Goal: Task Accomplishment & Management: Complete application form

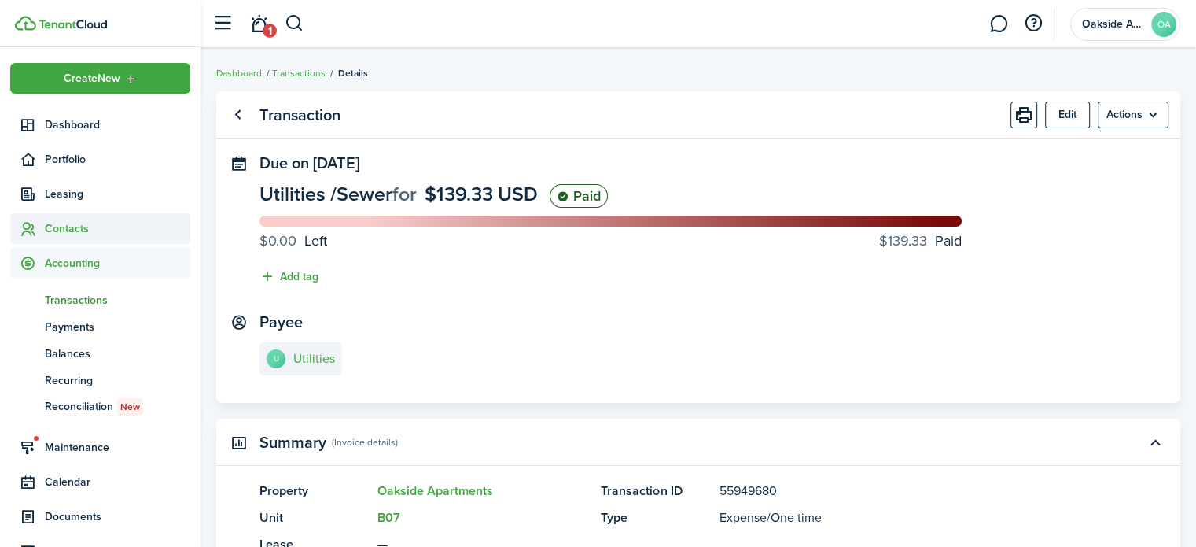
click at [64, 231] on span "Contacts" at bounding box center [117, 228] width 145 height 17
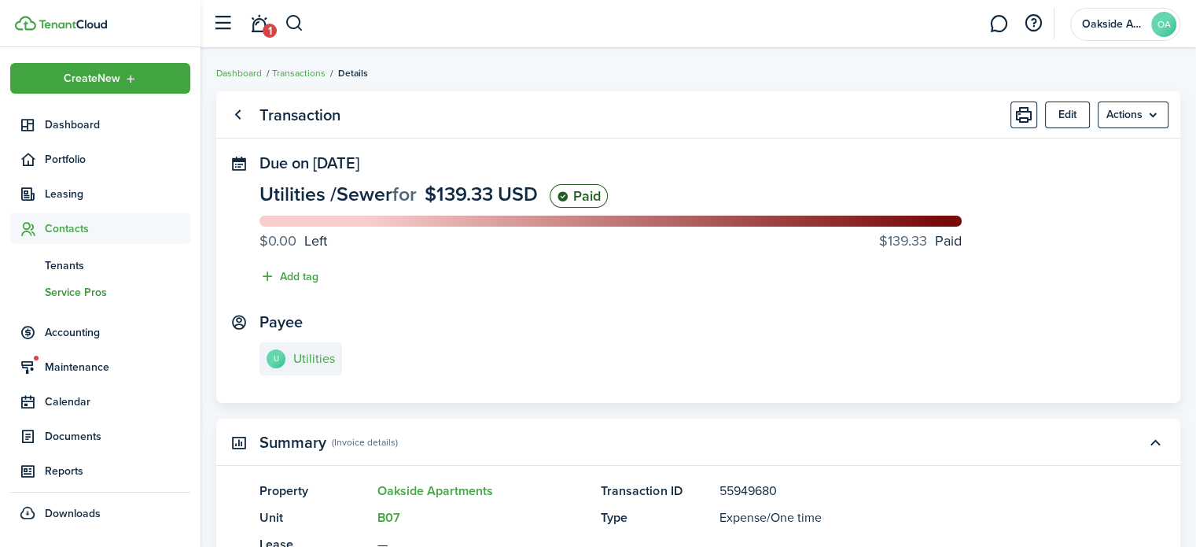
click at [68, 289] on span "Service Pros" at bounding box center [117, 292] width 145 height 17
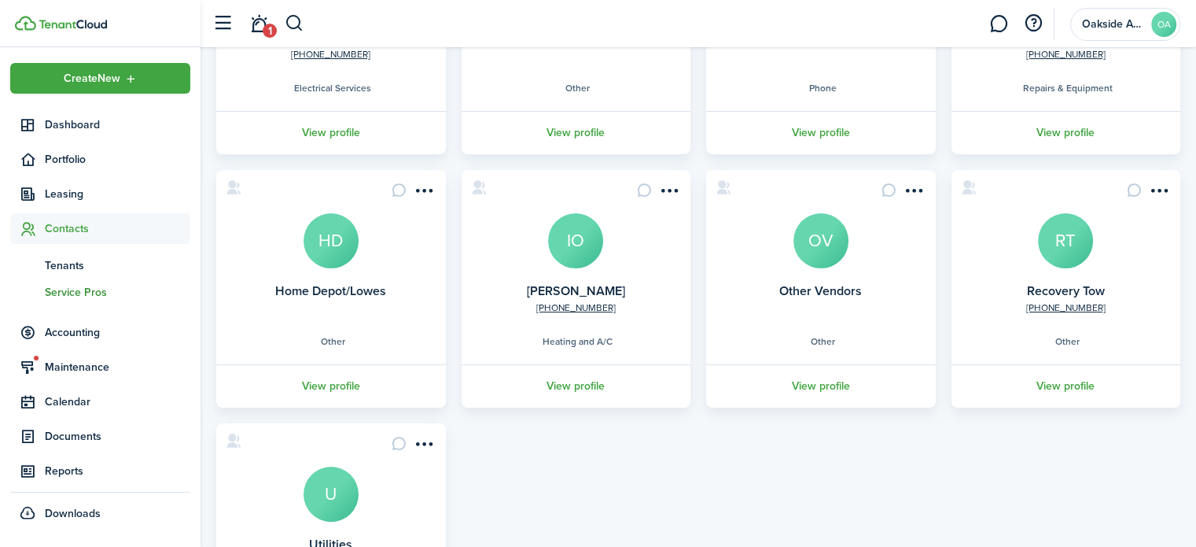
scroll to position [315, 0]
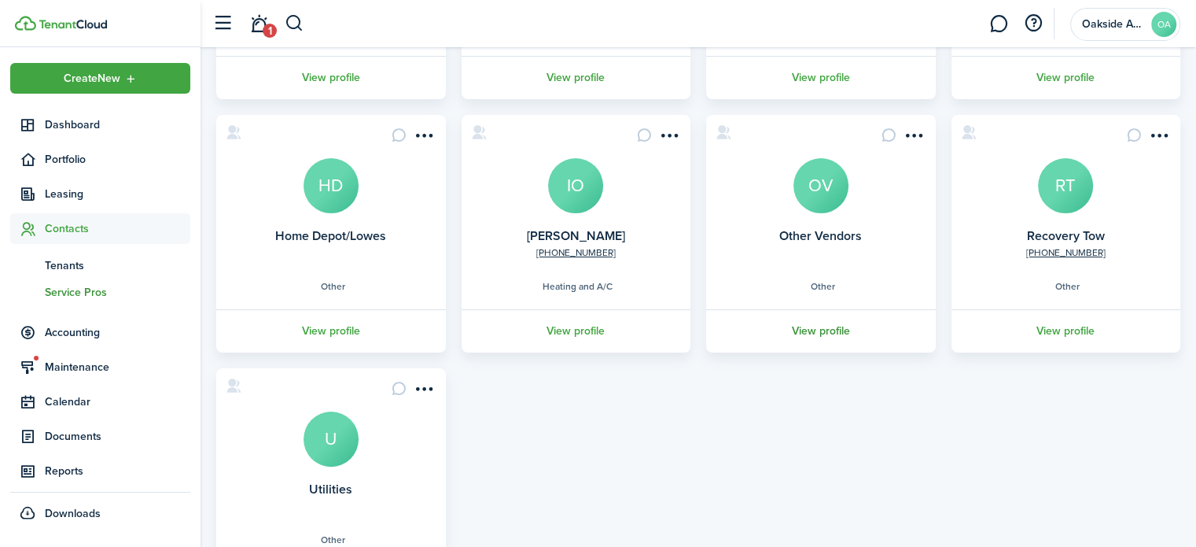
click at [830, 330] on link "View profile" at bounding box center [821, 330] width 234 height 43
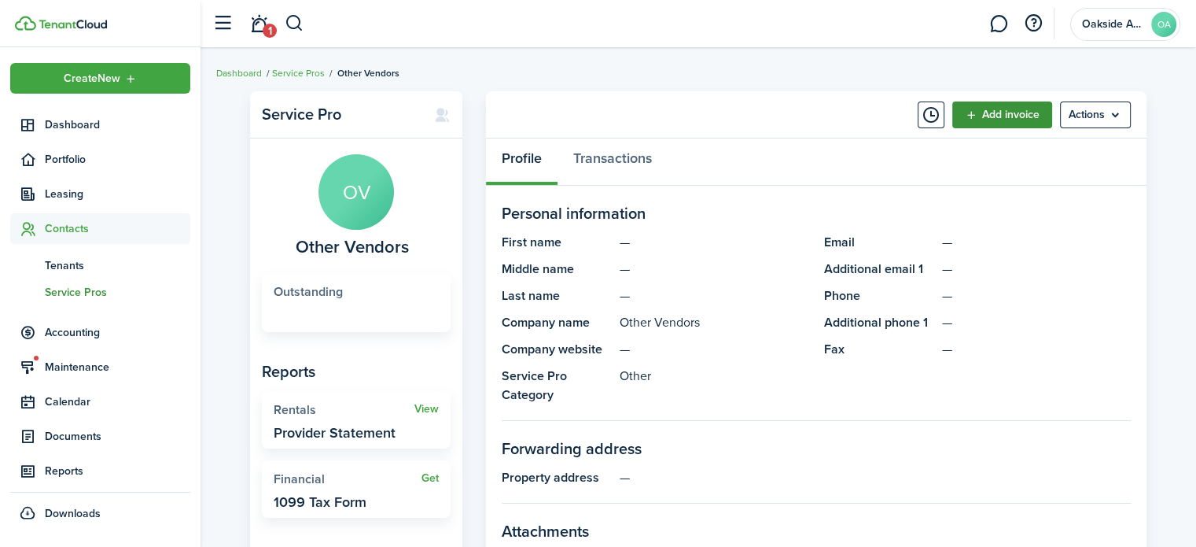
click at [1029, 111] on link "Add invoice" at bounding box center [1002, 114] width 100 height 27
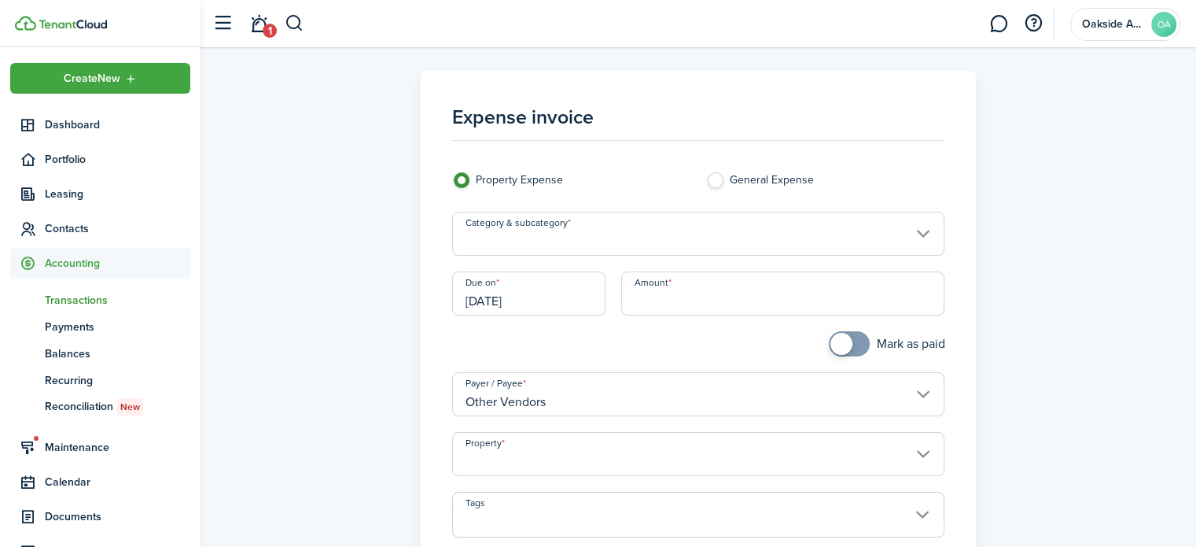
click at [541, 247] on input "Category & subcategory" at bounding box center [698, 234] width 493 height 44
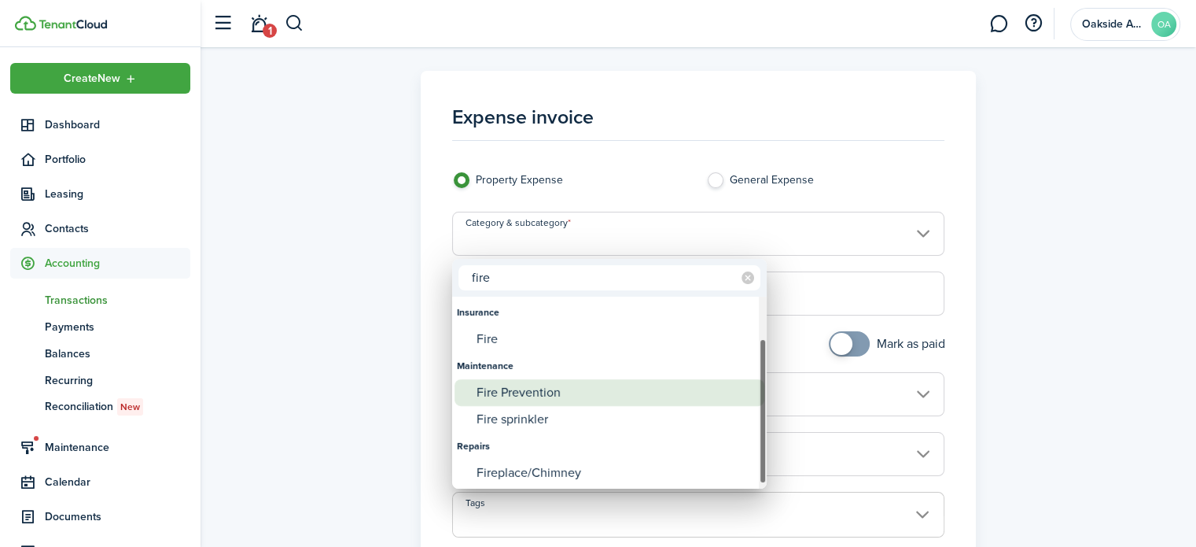
type input "fire"
click at [515, 391] on div "Fire Prevention" at bounding box center [616, 392] width 278 height 27
type input "Maintenance / Fire Prevention"
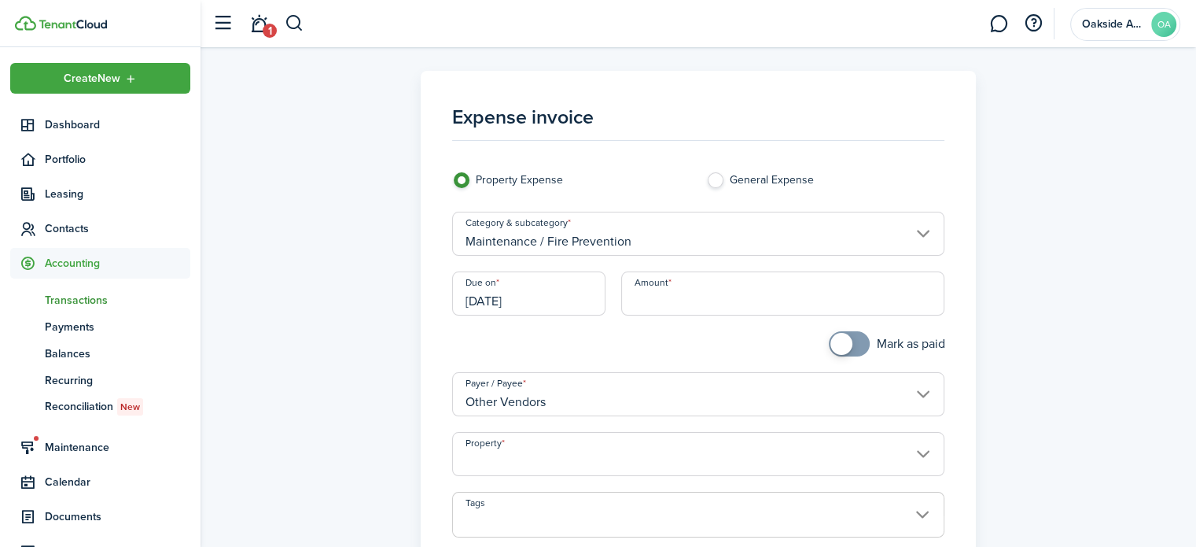
click at [495, 301] on input "[DATE]" at bounding box center [529, 293] width 154 height 44
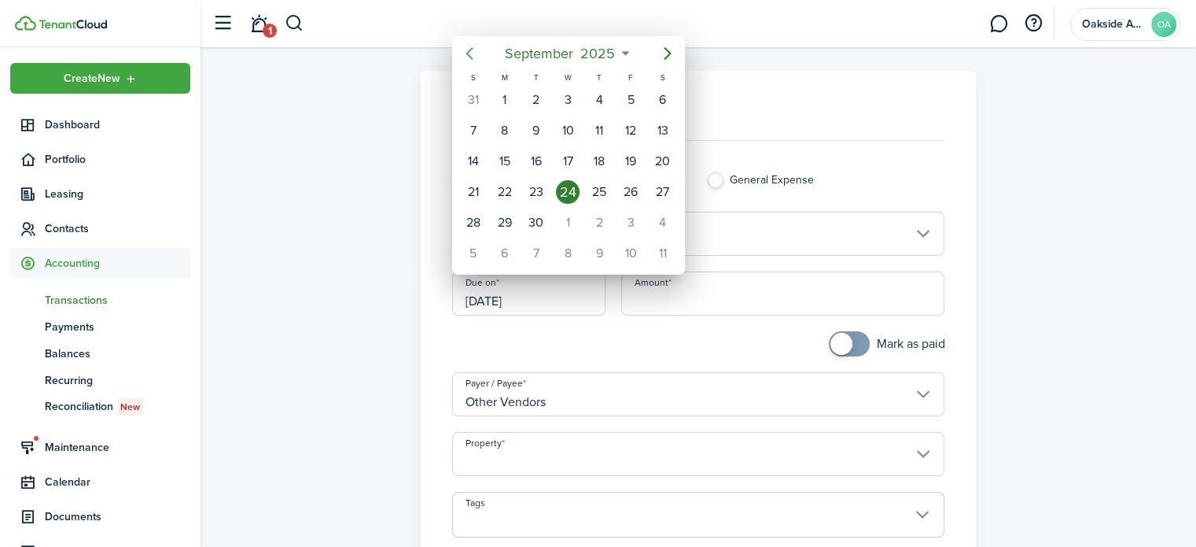
click at [473, 58] on icon "Previous page" at bounding box center [469, 53] width 19 height 19
click at [473, 54] on icon "Previous page" at bounding box center [469, 53] width 19 height 19
click at [472, 56] on icon "Previous page" at bounding box center [469, 53] width 19 height 19
click at [472, 53] on icon "Previous page" at bounding box center [469, 53] width 19 height 19
click at [569, 159] on div "18" at bounding box center [568, 161] width 24 height 24
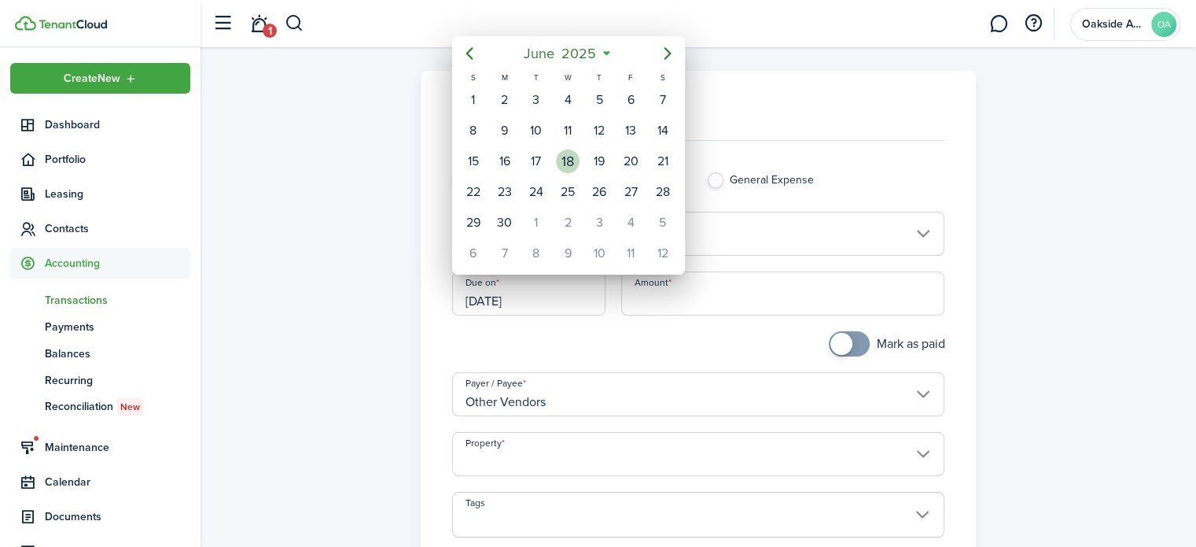
type input "[DATE]"
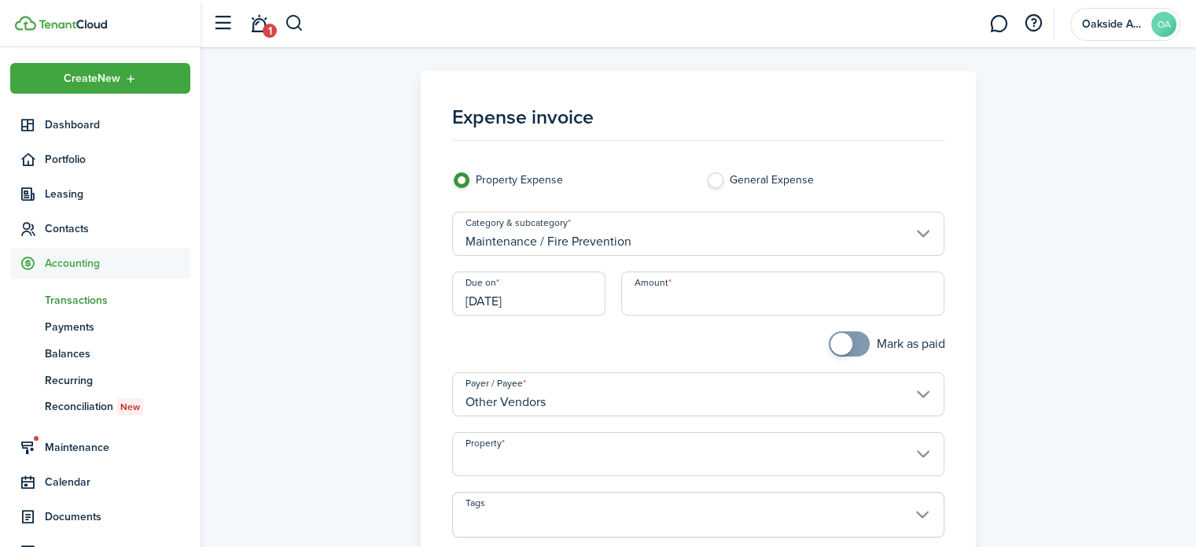
click at [692, 307] on input "Amount" at bounding box center [782, 293] width 323 height 44
paste input "$2,386.79"
type input "$2,386.79"
checkbox input "true"
click at [854, 342] on span at bounding box center [849, 343] width 16 height 25
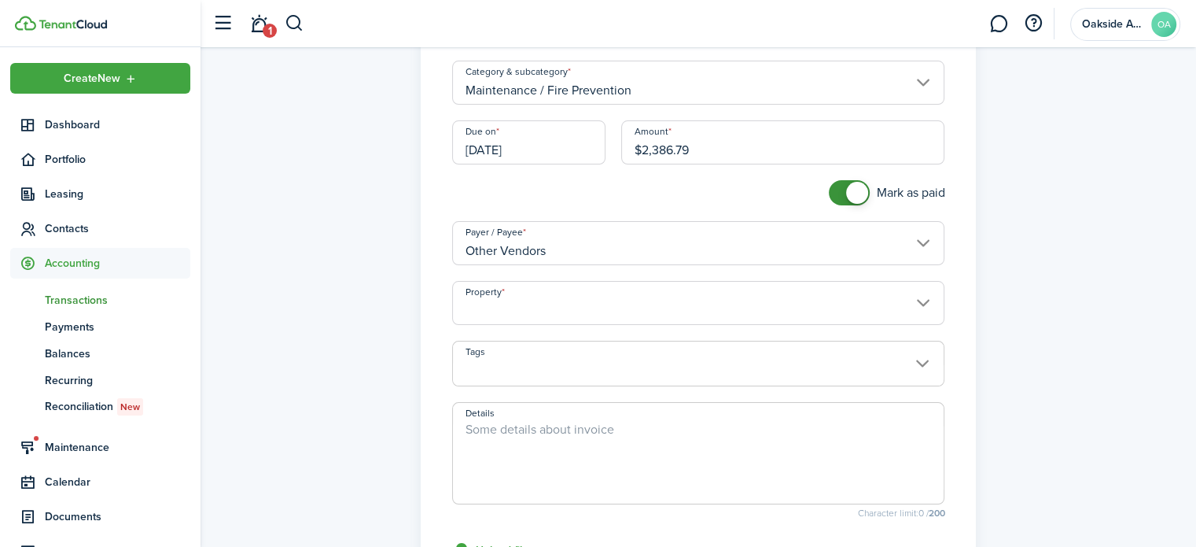
scroll to position [157, 0]
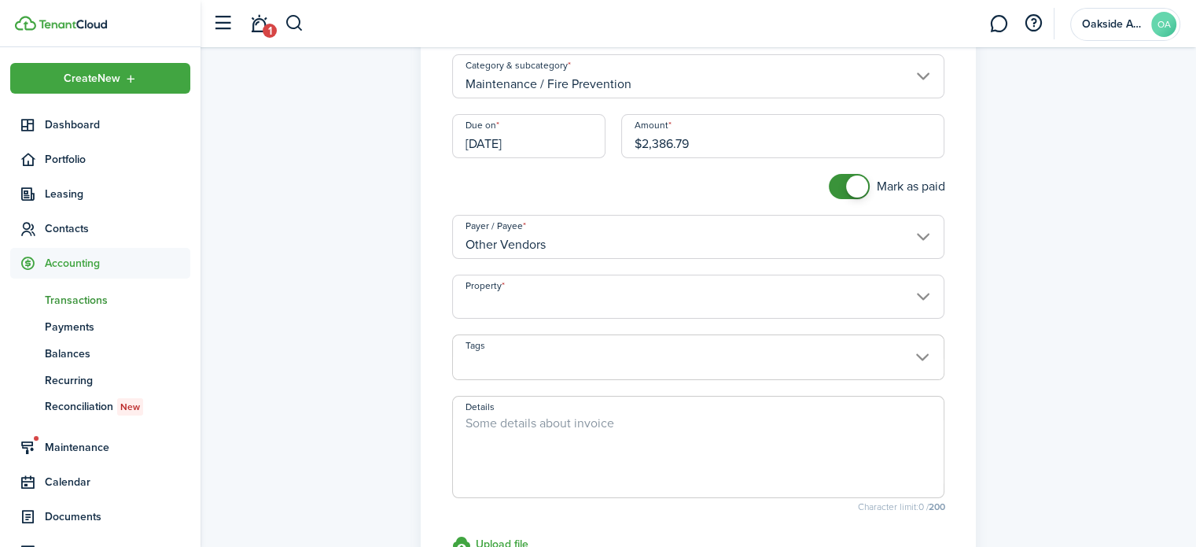
click at [513, 300] on input "Property" at bounding box center [698, 296] width 493 height 44
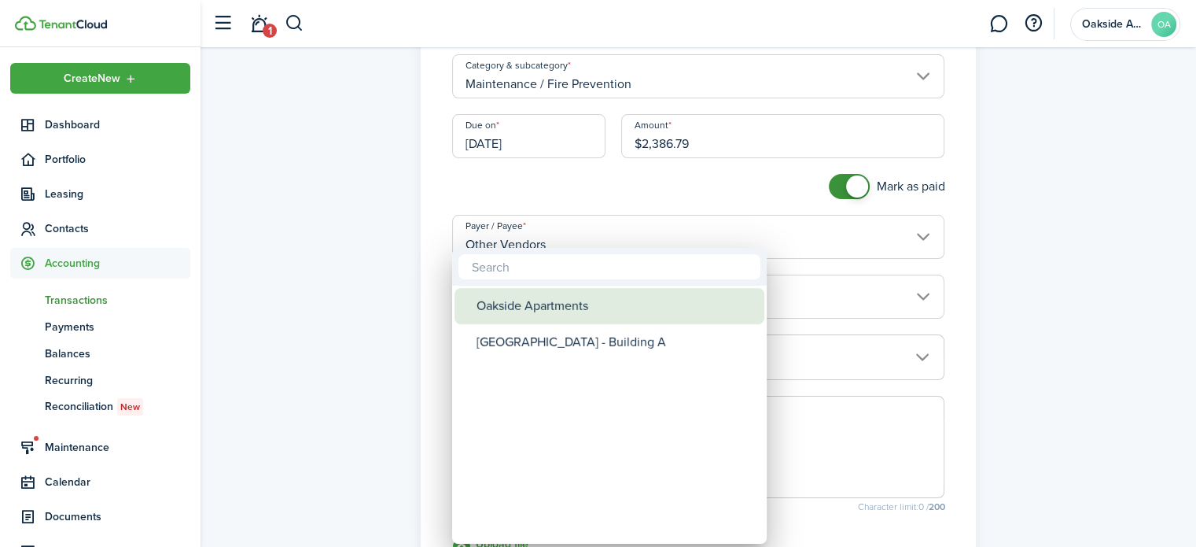
click at [531, 304] on div "Oakside Apartments" at bounding box center [616, 306] width 278 height 36
type input "Oakside Apartments"
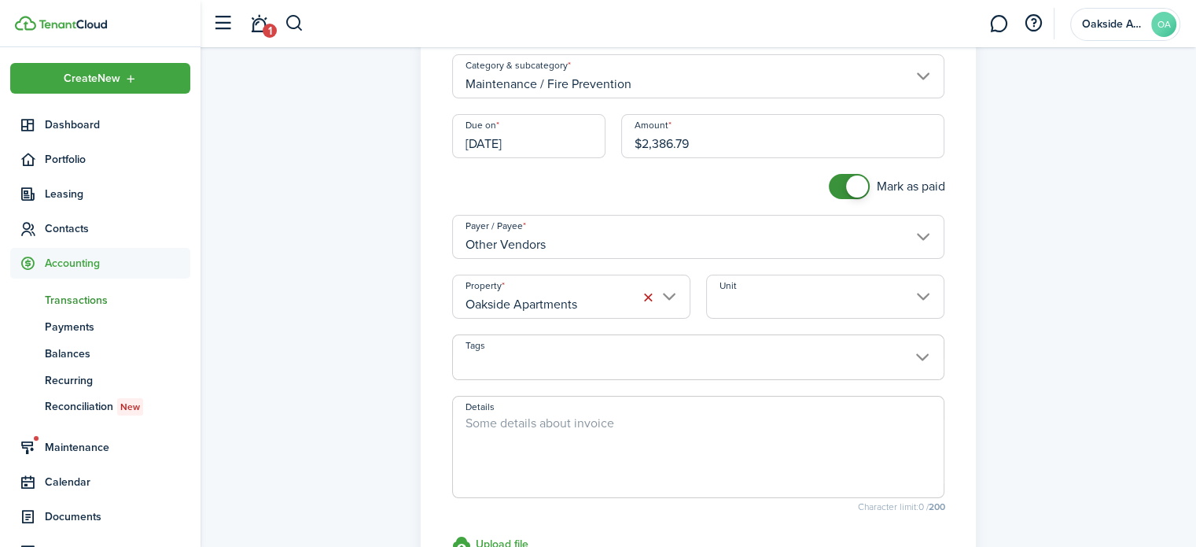
click at [733, 304] on input "Unit" at bounding box center [825, 296] width 238 height 44
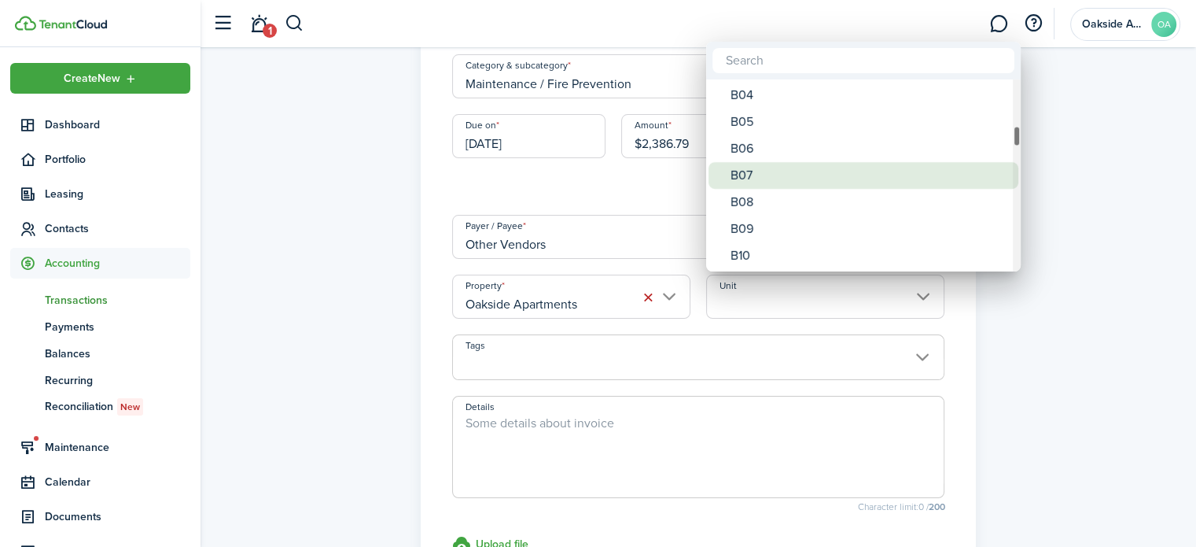
click at [745, 171] on div "B07" at bounding box center [870, 175] width 278 height 27
type input "B07"
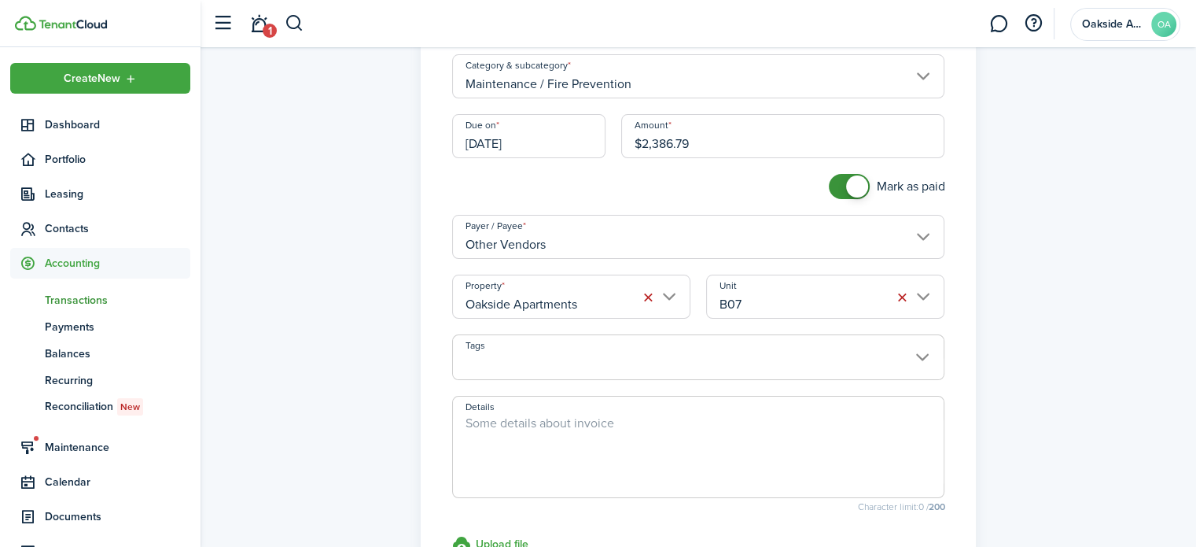
click at [483, 436] on textarea "Details" at bounding box center [698, 451] width 491 height 75
drag, startPoint x: 625, startPoint y: 424, endPoint x: 683, endPoint y: 421, distance: 58.3
click at [625, 424] on textarea "Midwest Alarm Inv 504439" at bounding box center [698, 451] width 491 height 75
drag, startPoint x: 571, startPoint y: 421, endPoint x: 657, endPoint y: 413, distance: 86.9
click at [571, 421] on textarea "Midwest Alarm Inv 504439" at bounding box center [698, 451] width 491 height 75
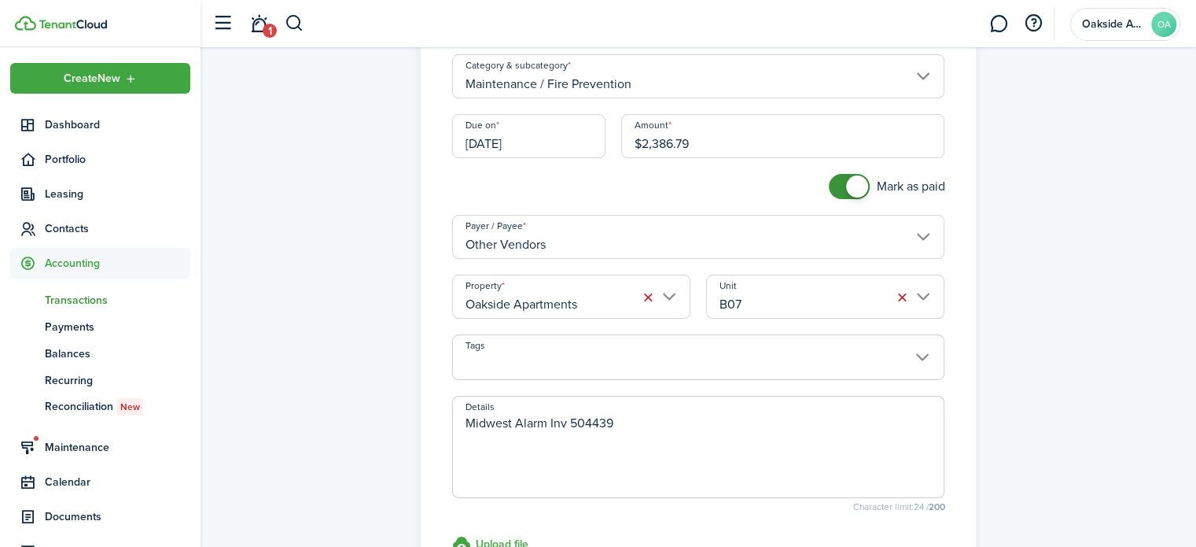
paste textarea "160550"
drag, startPoint x: 613, startPoint y: 419, endPoint x: 657, endPoint y: 419, distance: 43.3
click at [613, 419] on textarea "Midwest Alarm Inv 501605,504439" at bounding box center [698, 451] width 491 height 75
click at [664, 420] on textarea "Midwest Alarm Inv 501605, 504439" at bounding box center [698, 451] width 491 height 75
paste textarea "502603"
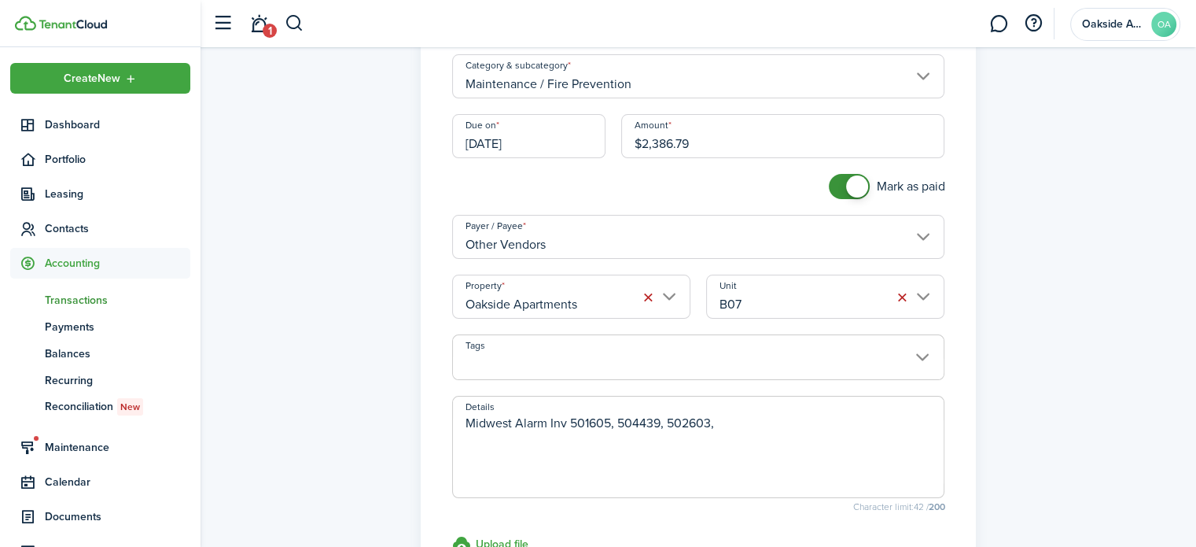
click at [753, 421] on textarea "Midwest Alarm Inv 501605, 504439, 502603," at bounding box center [698, 451] width 491 height 75
paste textarea "502604"
click at [804, 428] on textarea "Midwest Alarm Inv 501605, 504439, 502603, 502604" at bounding box center [698, 451] width 491 height 75
paste textarea "502605"
click at [864, 433] on textarea "Midwest Alarm Inv 501605, 504439, 502603, 502604, 502605" at bounding box center [698, 451] width 491 height 75
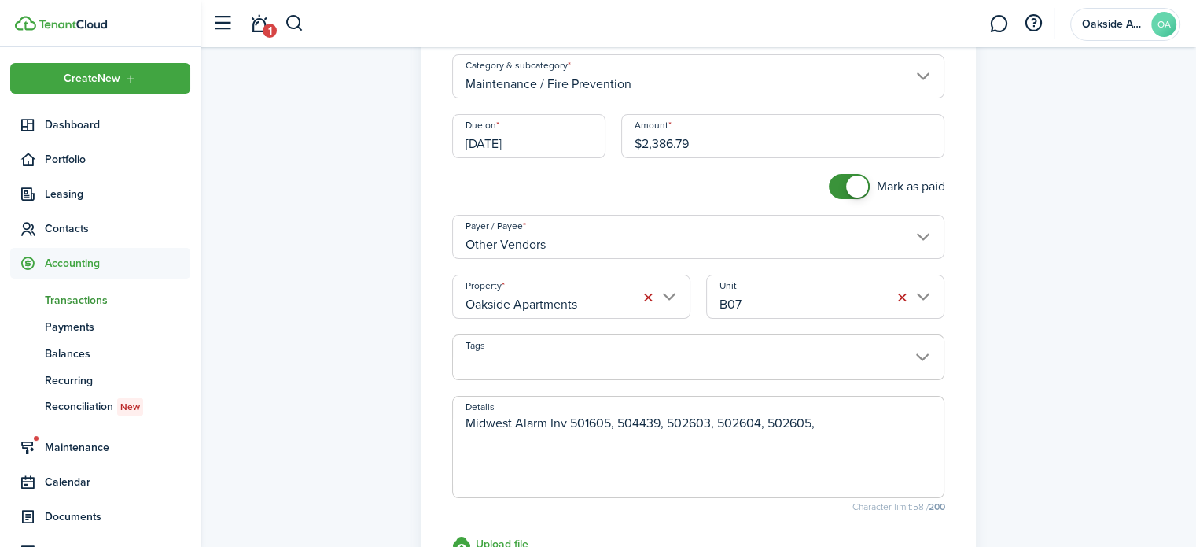
paste textarea "502606"
drag, startPoint x: 900, startPoint y: 422, endPoint x: 890, endPoint y: 418, distance: 10.6
click at [900, 422] on textarea "Midwest Alarm Inv 501605, 504439, 502603, 502604, 502605, 502606" at bounding box center [698, 451] width 491 height 75
paste textarea "502607"
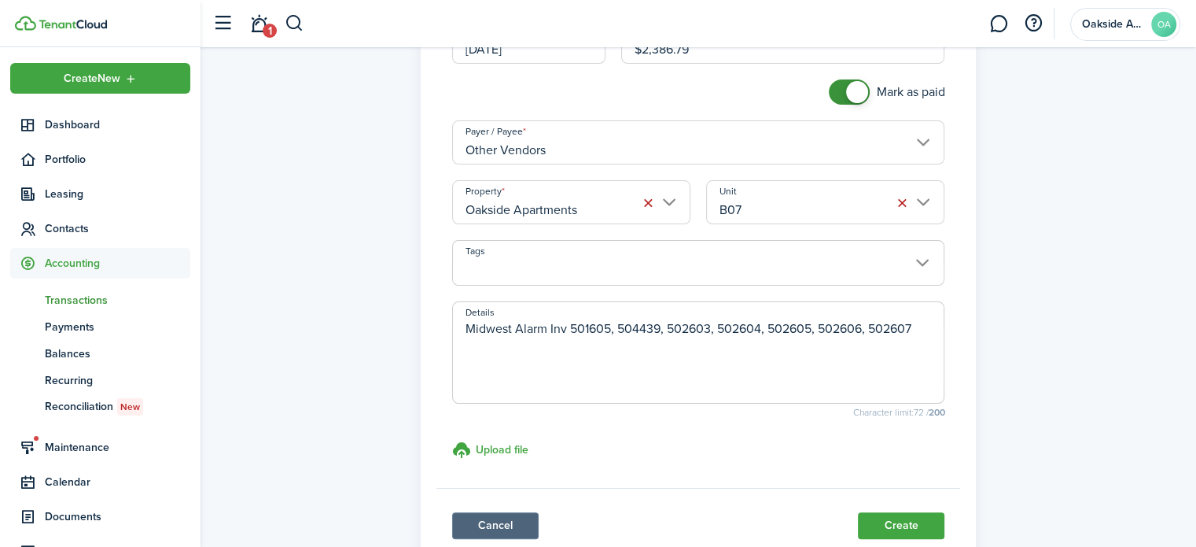
scroll to position [315, 0]
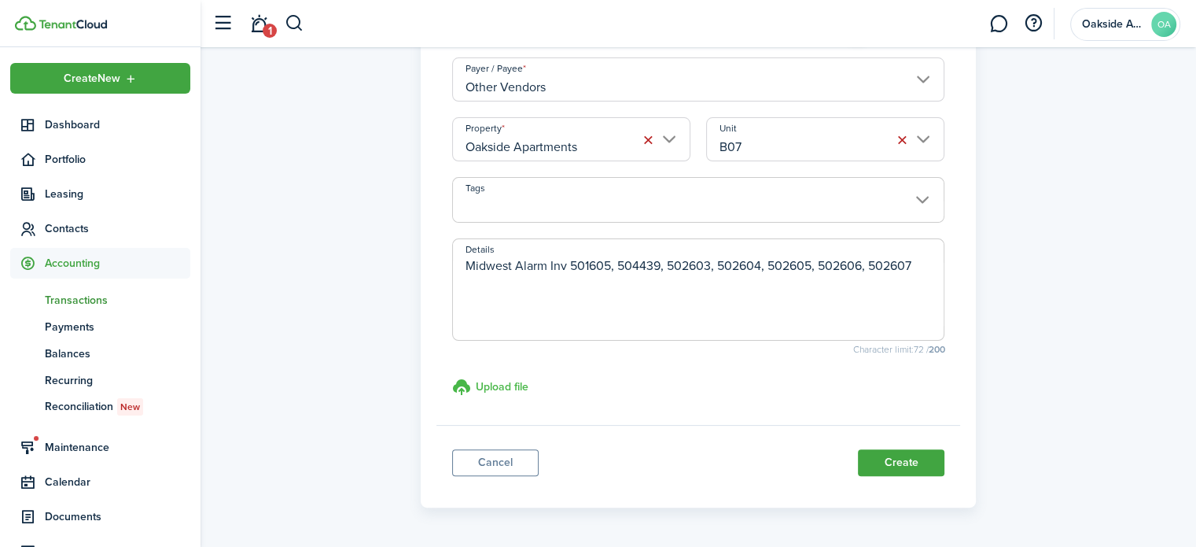
type textarea "Midwest Alarm Inv 501605, 504439, 502603, 502604, 502605, 502606, 502607"
click at [518, 387] on h3 "Upload file" at bounding box center [502, 386] width 53 height 17
click at [452, 377] on input "Upload file store documents and templates Choose file" at bounding box center [452, 377] width 0 height 0
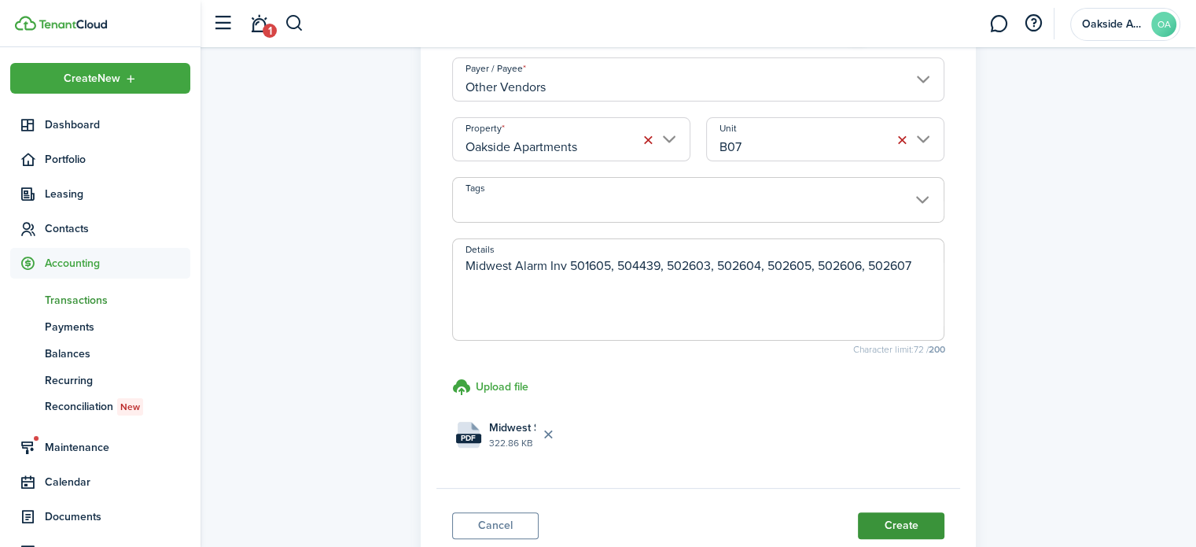
click at [906, 521] on button "Create" at bounding box center [901, 525] width 87 height 27
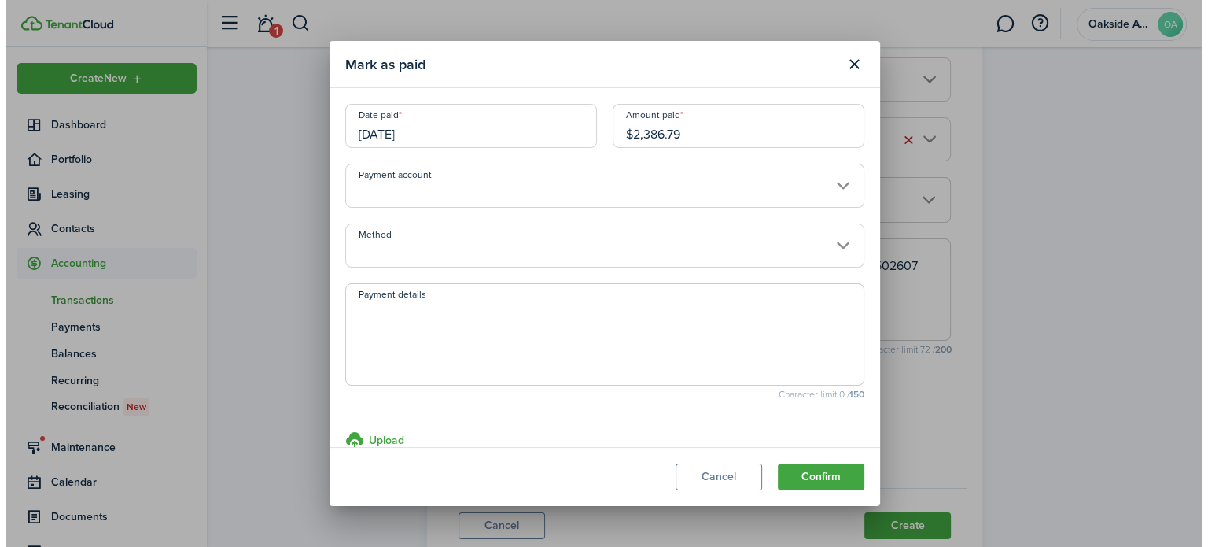
scroll to position [157, 0]
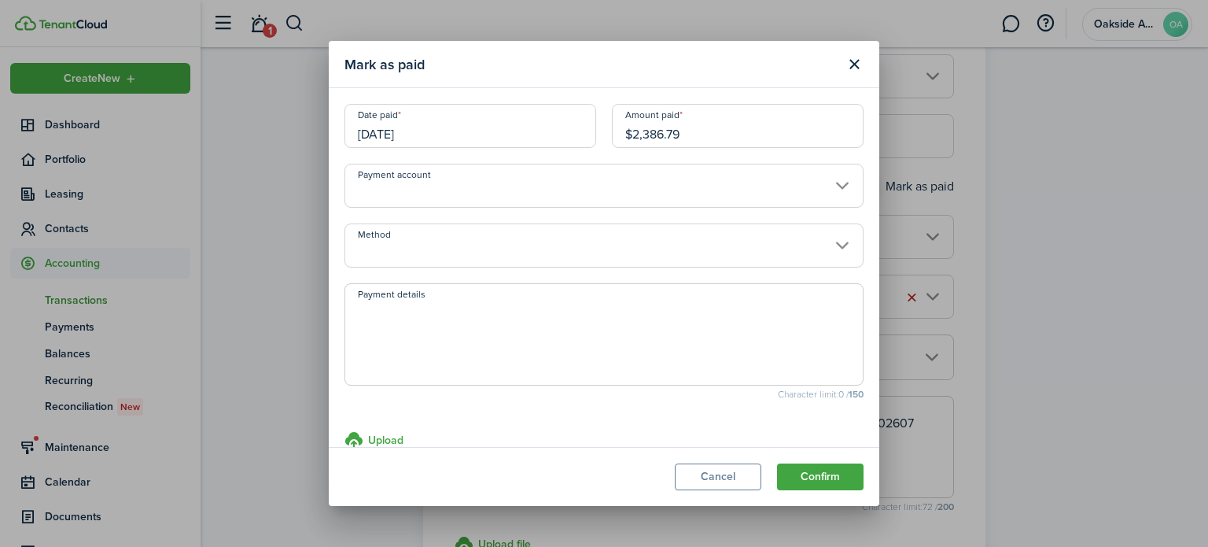
click at [422, 194] on input "Payment account" at bounding box center [603, 186] width 519 height 44
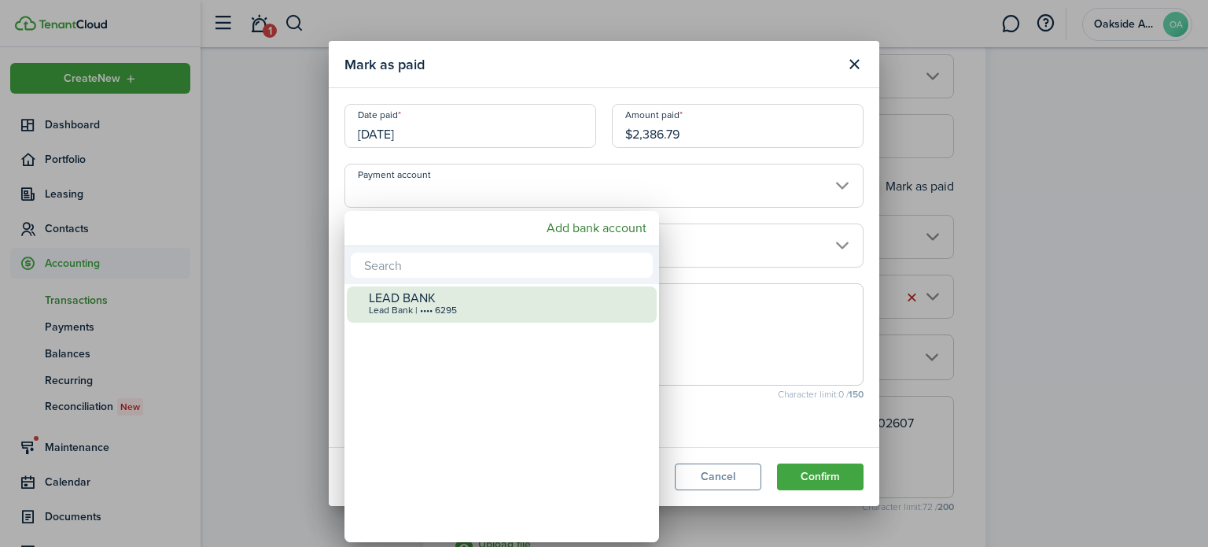
click at [429, 307] on div "Lead Bank | •••• 6295" at bounding box center [508, 310] width 278 height 11
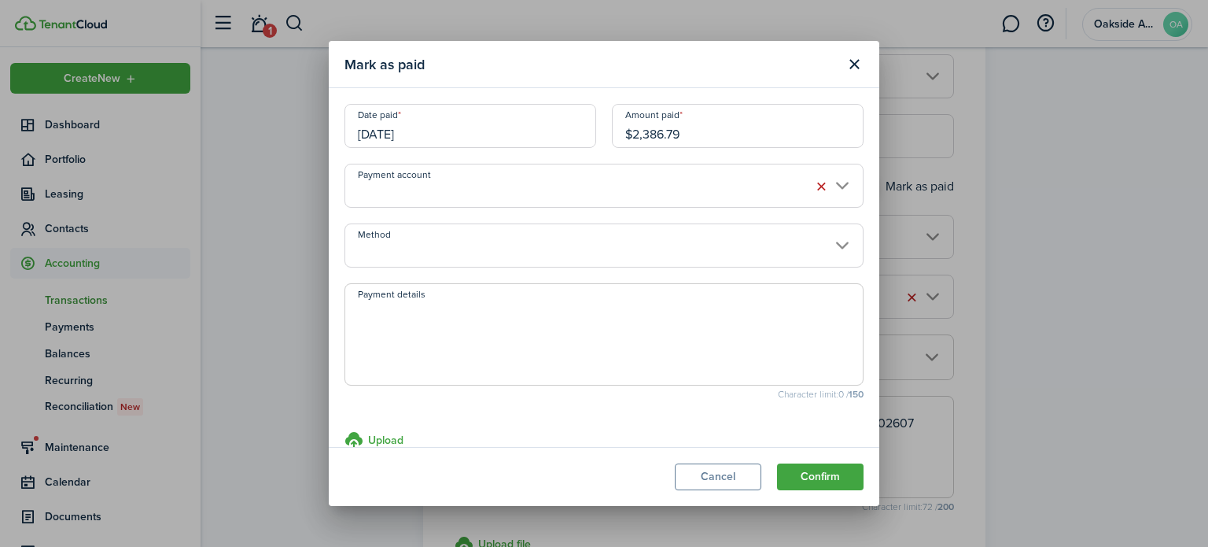
type input "•••• •••• •••• 6295"
click at [423, 241] on input "Method" at bounding box center [603, 245] width 519 height 44
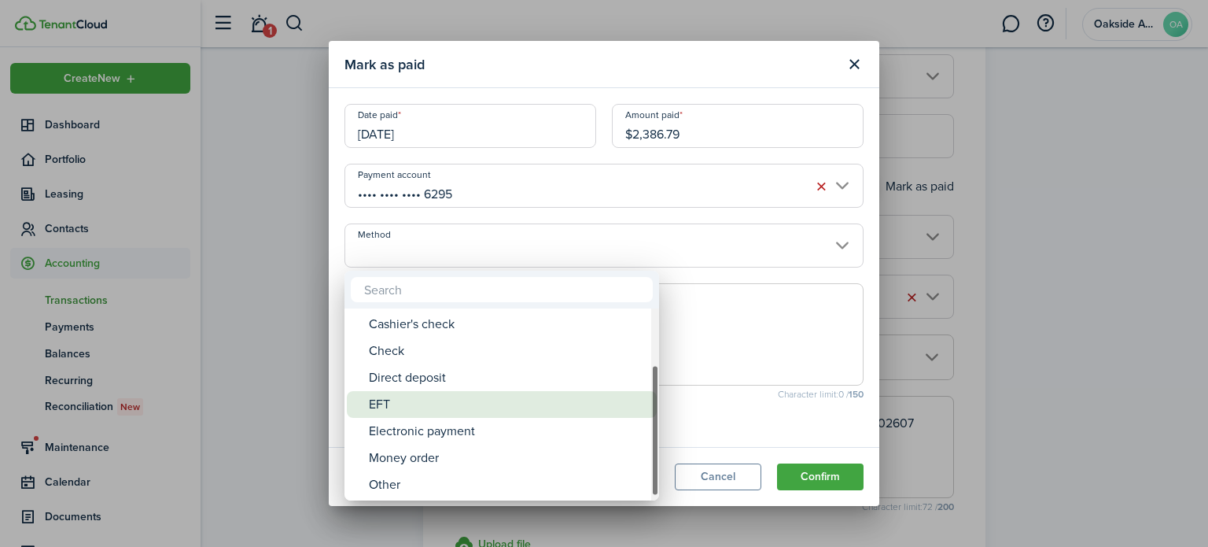
click at [378, 407] on div "EFT" at bounding box center [508, 404] width 278 height 27
type input "EFT"
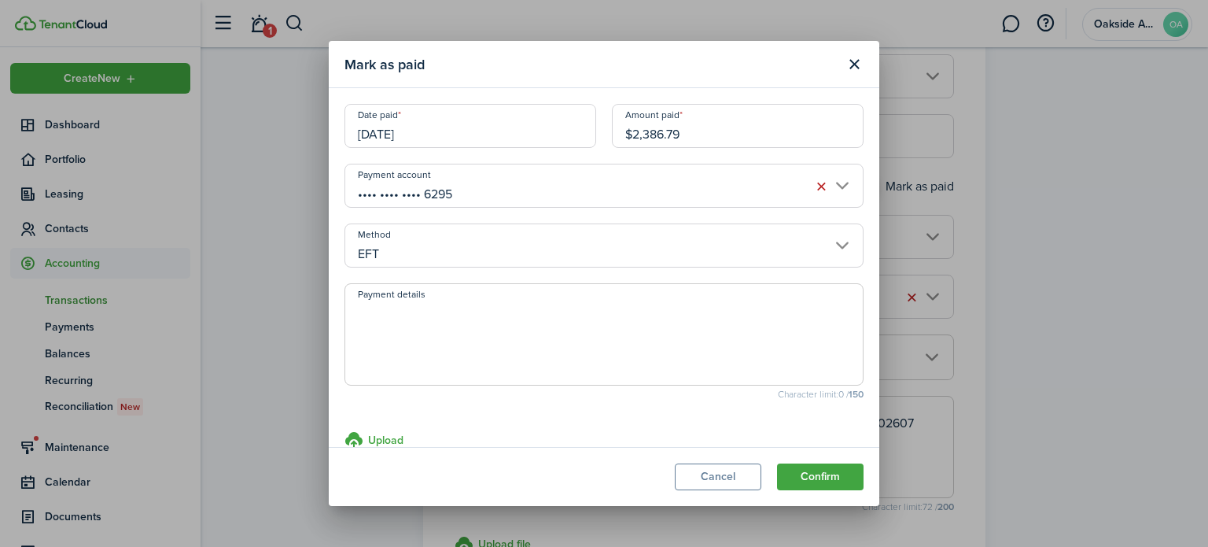
scroll to position [30, 0]
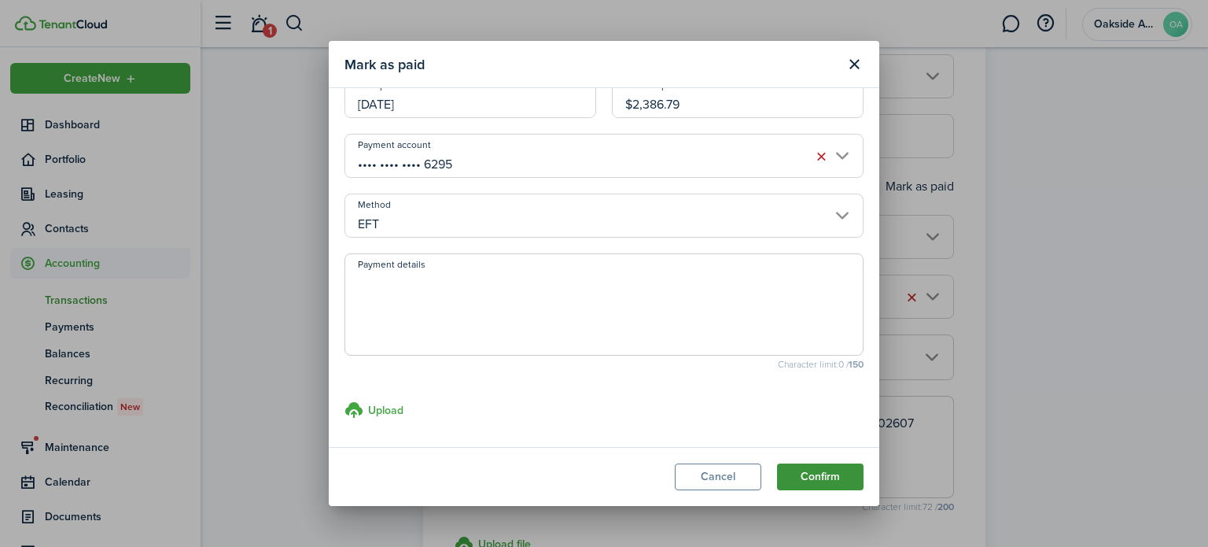
click at [821, 471] on button "Confirm" at bounding box center [820, 476] width 87 height 27
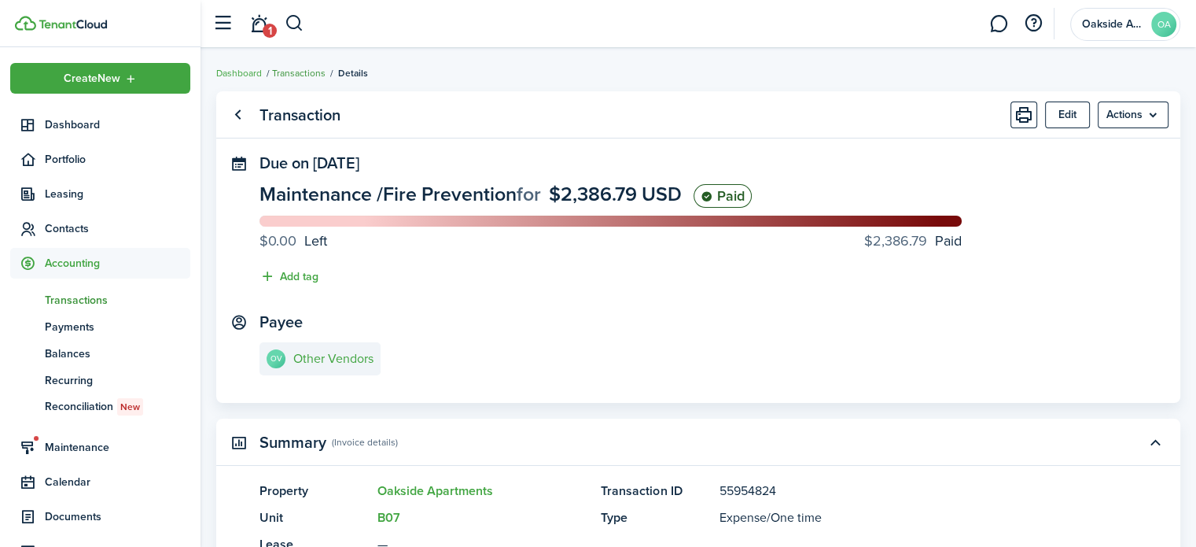
click at [309, 72] on link "Transactions" at bounding box center [298, 73] width 53 height 14
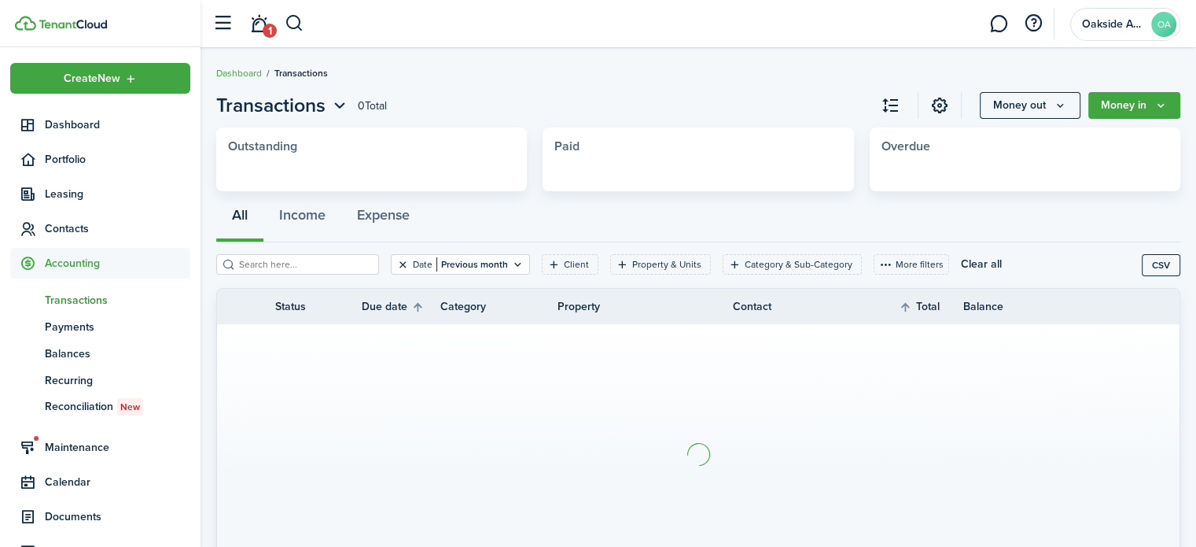
click at [396, 263] on button "Clear filter" at bounding box center [402, 264] width 13 height 13
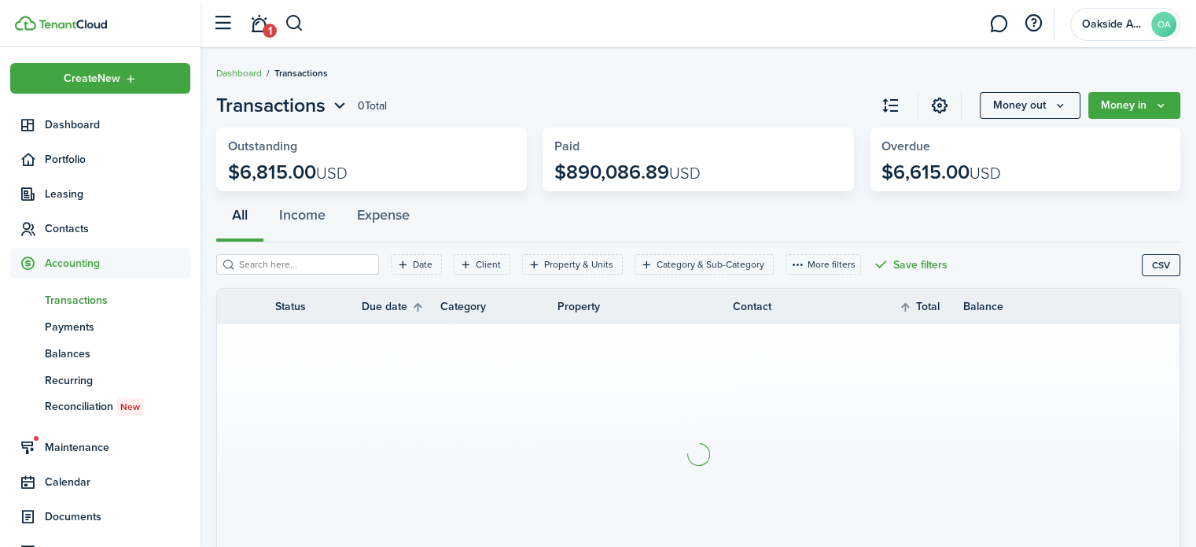
click at [283, 267] on input "search" at bounding box center [304, 264] width 138 height 15
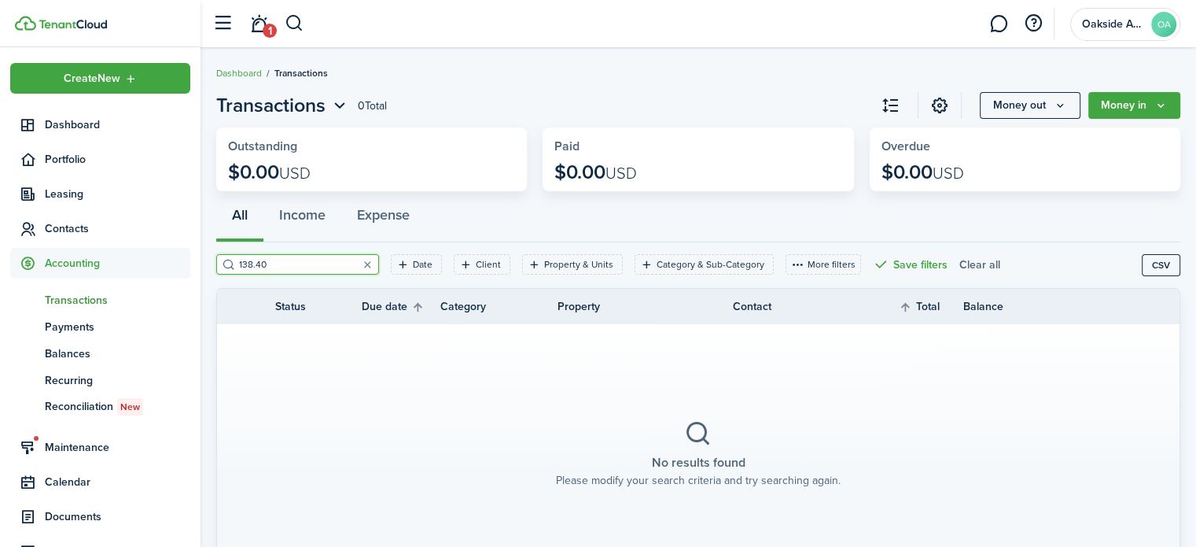
type input "138.40"
click at [959, 263] on button "Clear all" at bounding box center [979, 264] width 41 height 20
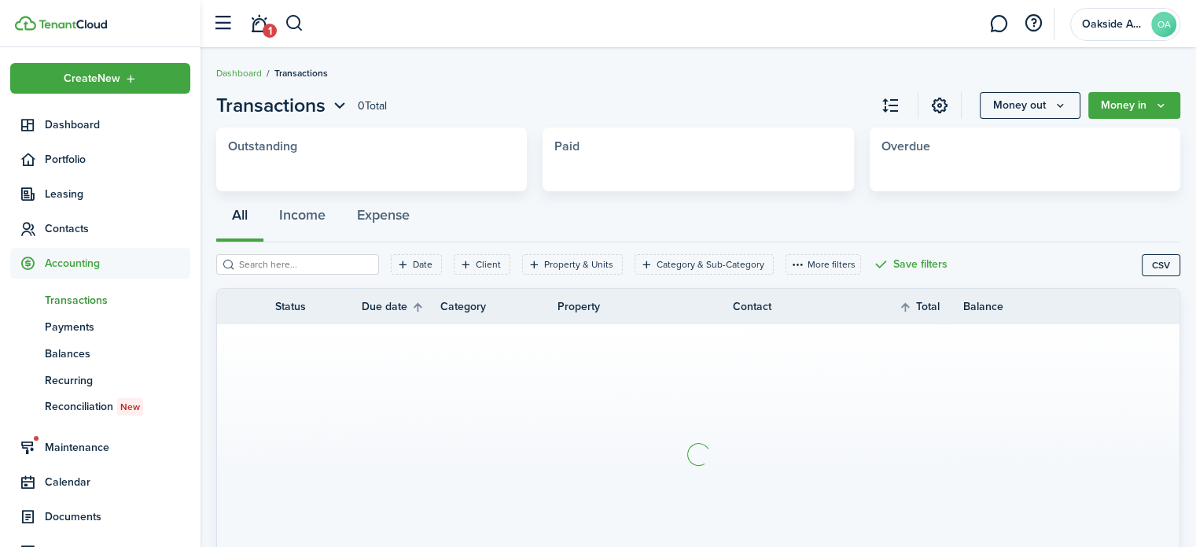
click at [284, 265] on input "search" at bounding box center [304, 264] width 138 height 15
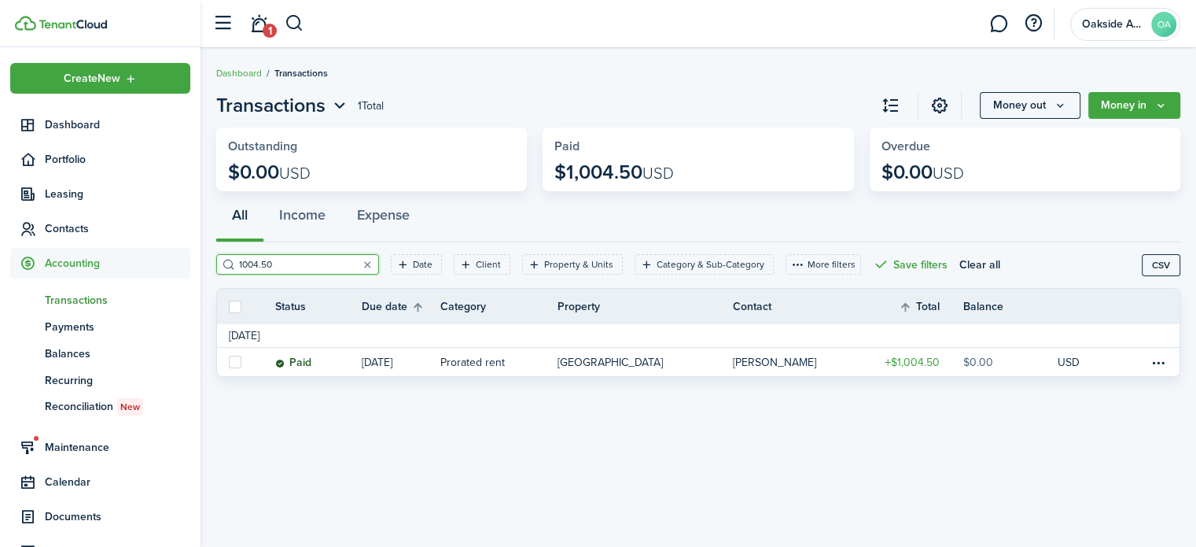
drag, startPoint x: 261, startPoint y: 260, endPoint x: 164, endPoint y: 257, distance: 96.8
click at [164, 257] on landlord-dashboard "Create New Dashboard Portfolio Leasing Contacts Accounting tn Transactions pm P…" at bounding box center [598, 273] width 1196 height 547
type input "1004.50"
